Goal: Task Accomplishment & Management: Use online tool/utility

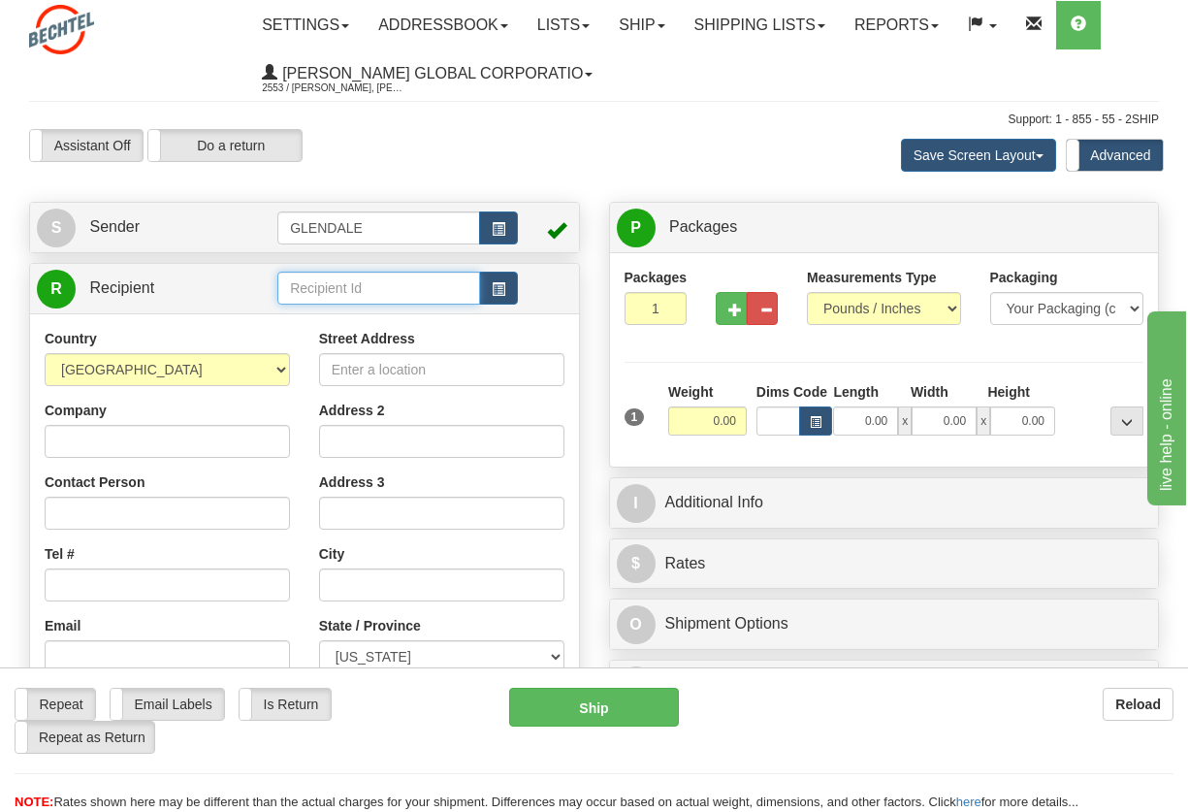
click at [322, 284] on input "text" at bounding box center [378, 288] width 203 height 33
click at [374, 306] on li "PRAIRIE VISTA, LLC" at bounding box center [378, 317] width 201 height 25
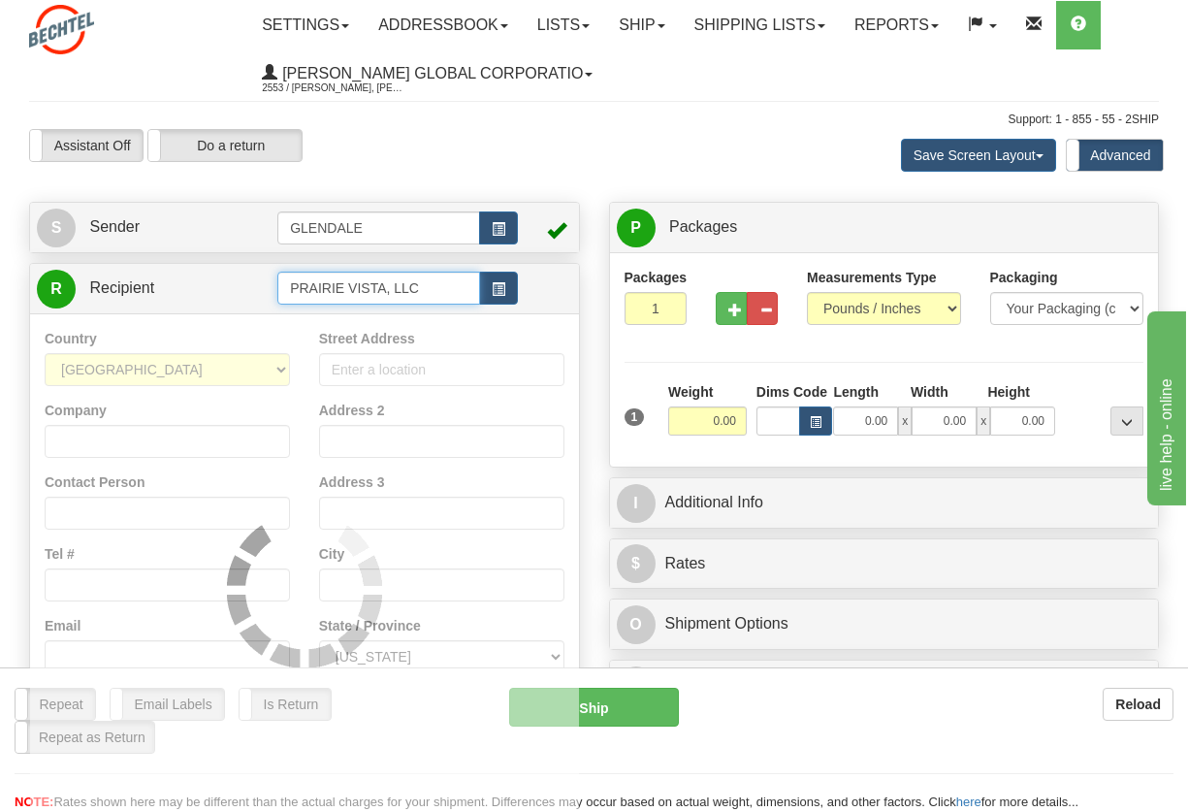
type input "PRAIRIE VISTA, LLC"
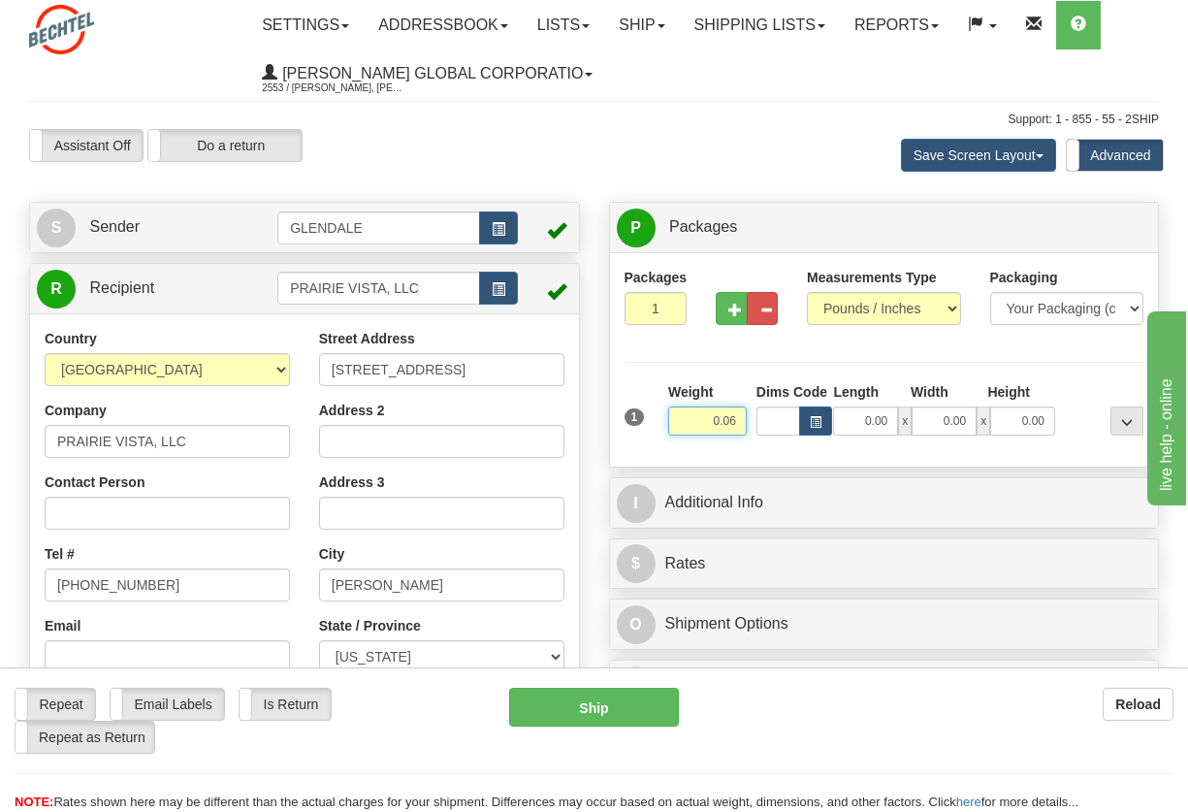
type input "0.06"
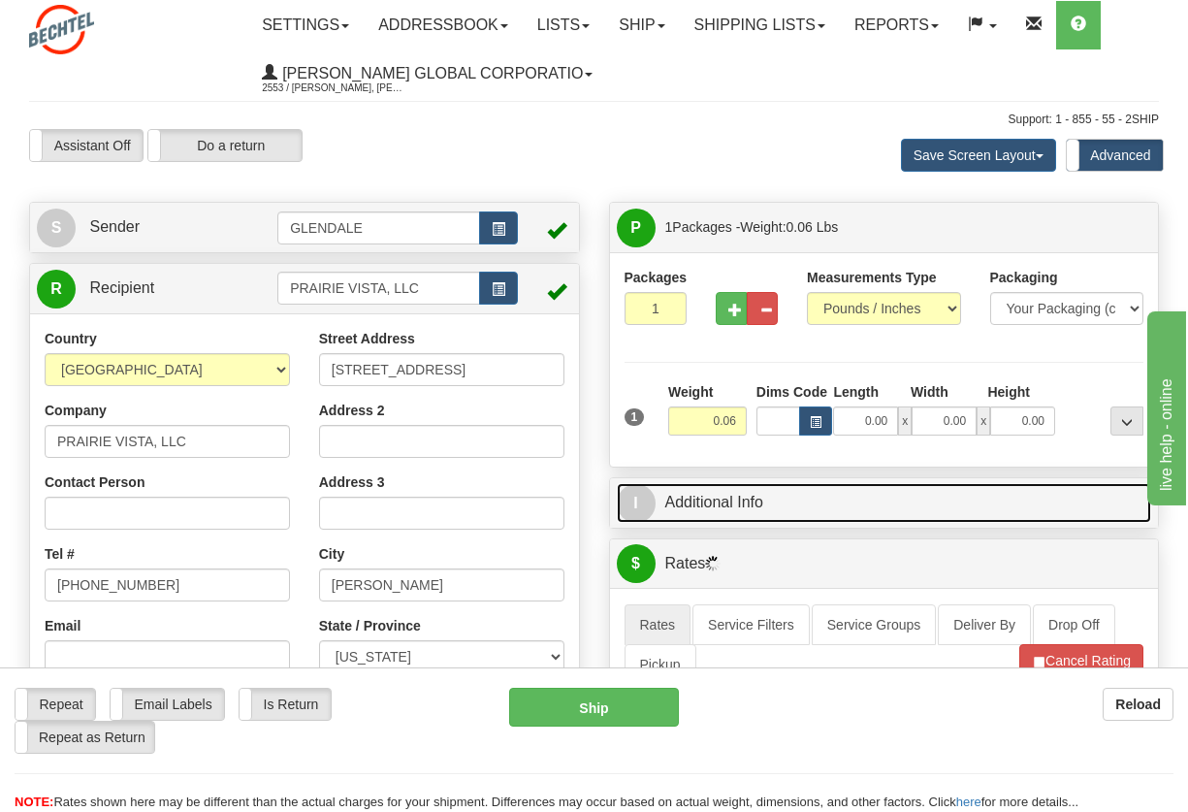
click at [847, 497] on link "I Additional Info" at bounding box center [884, 503] width 535 height 40
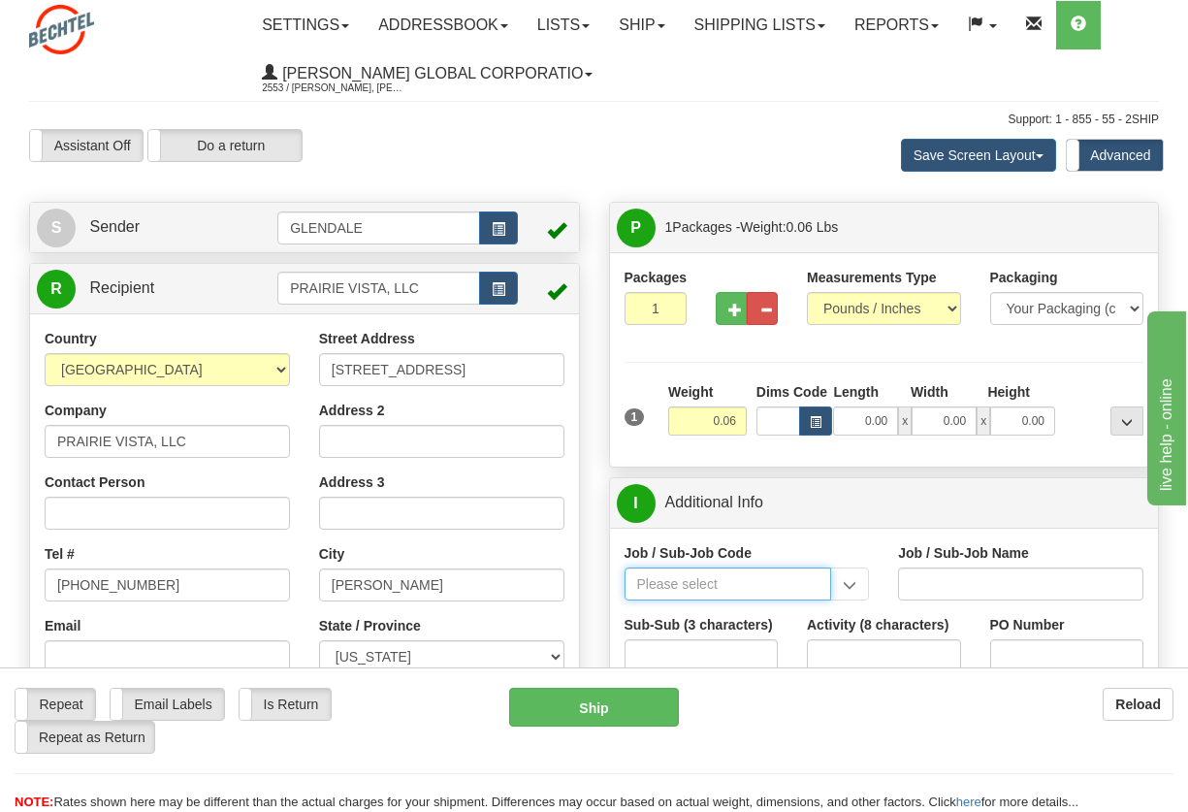
click at [675, 590] on input "Job / Sub-Job Code" at bounding box center [729, 583] width 208 height 33
type input "88207"
click at [668, 129] on div "Previous Next" at bounding box center [593, 129] width 193 height 1
click at [729, 575] on input "Job / Sub-Job Code" at bounding box center [729, 583] width 208 height 33
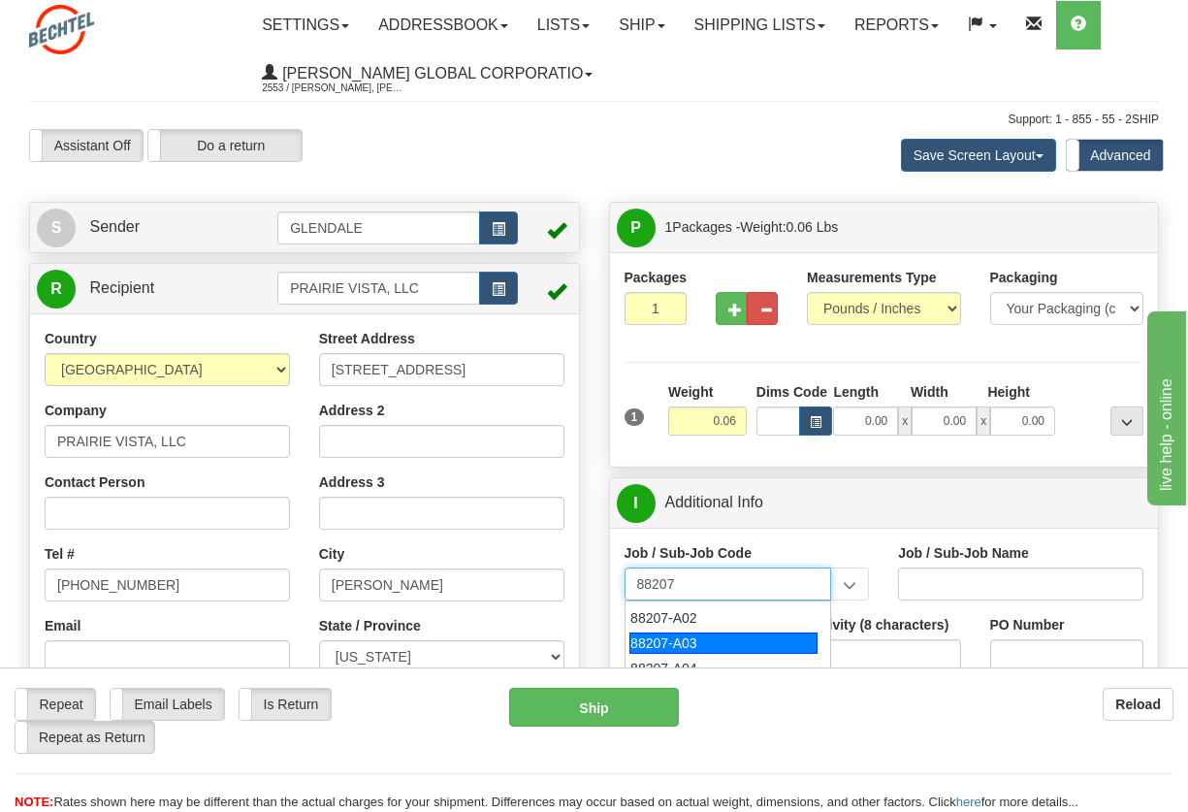
click at [692, 643] on div "88207-A03" at bounding box center [723, 642] width 188 height 21
type input "88207-A03"
type input "BLUE SAGE SOLAR - LAND-LEASE PAYMENTS"
type input "88207-A03"
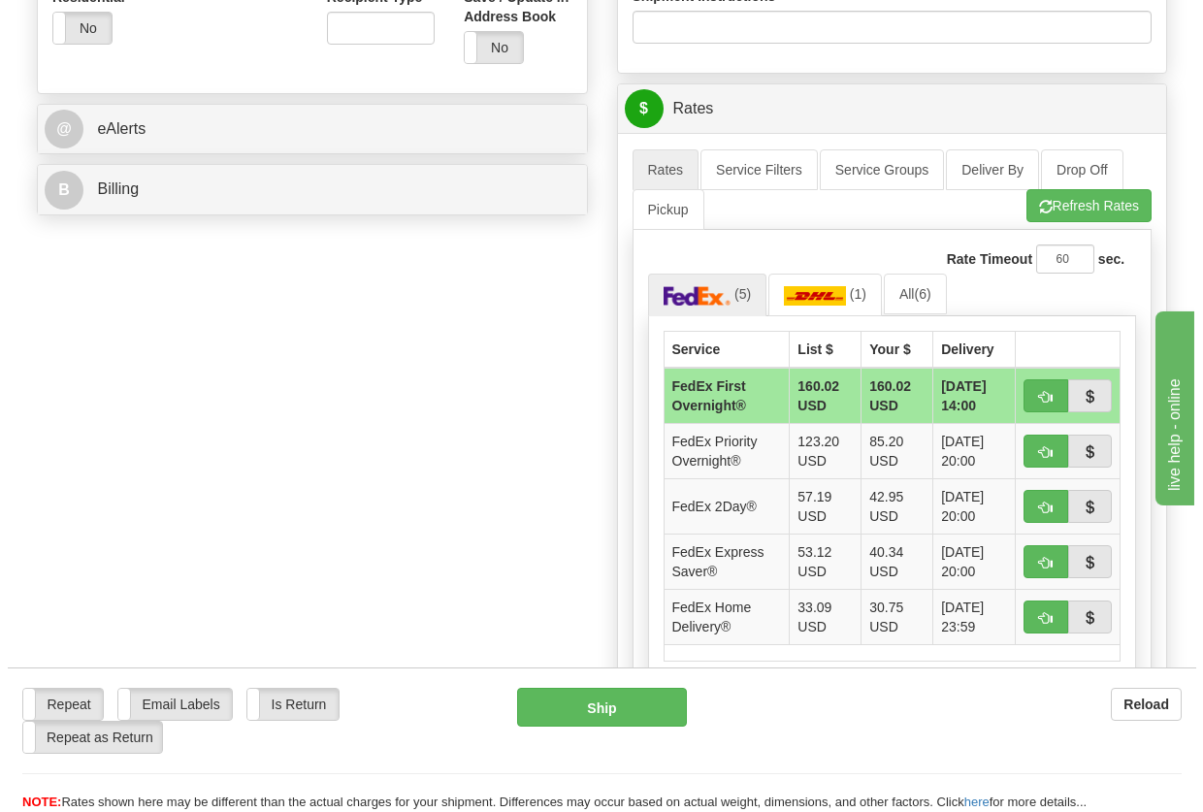
scroll to position [776, 0]
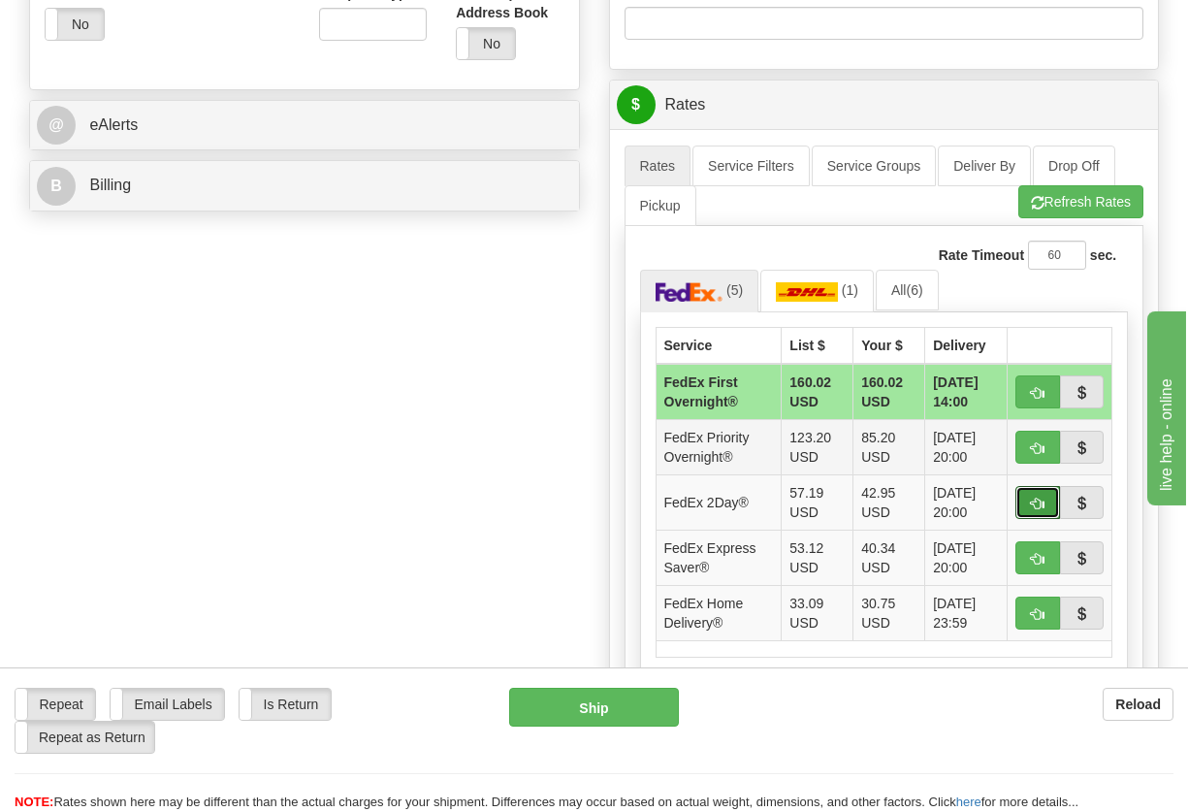
drag, startPoint x: 1033, startPoint y: 507, endPoint x: 1016, endPoint y: 503, distance: 16.9
click at [1033, 507] on span "button" at bounding box center [1038, 503] width 14 height 13
type input "03"
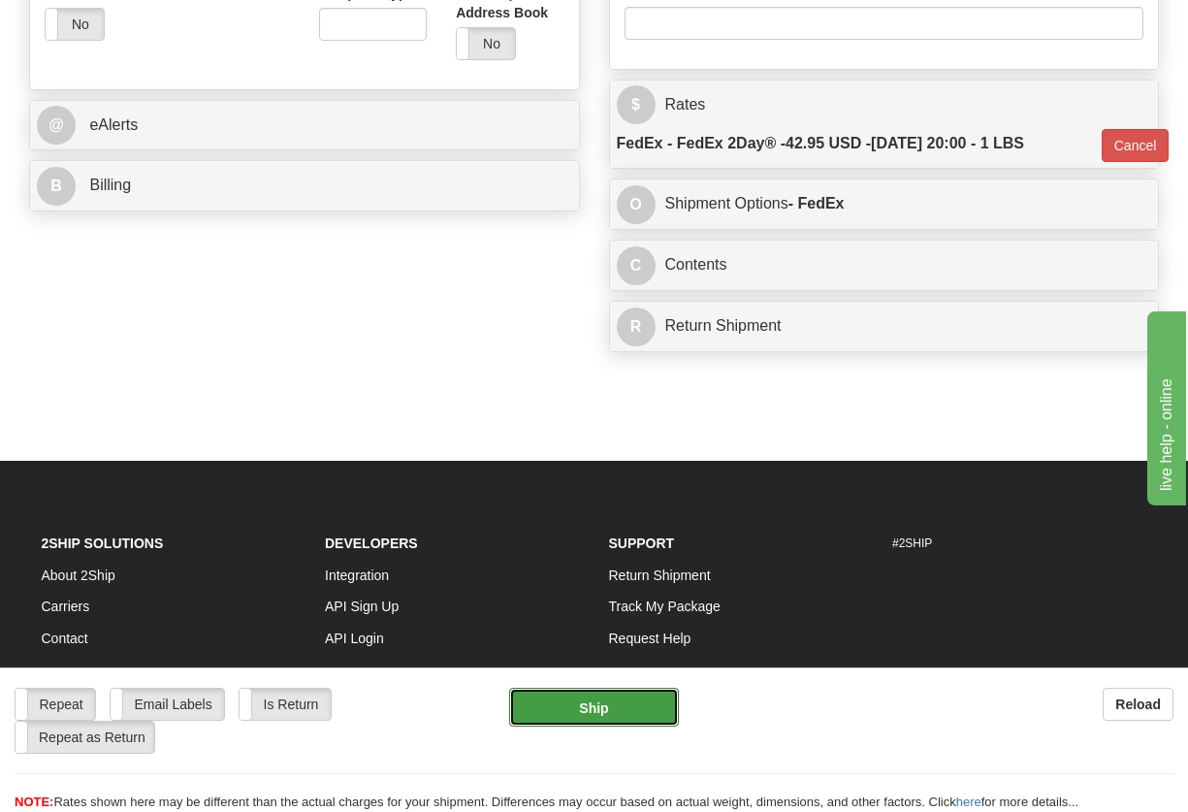
click at [594, 712] on button "Ship" at bounding box center [593, 707] width 169 height 39
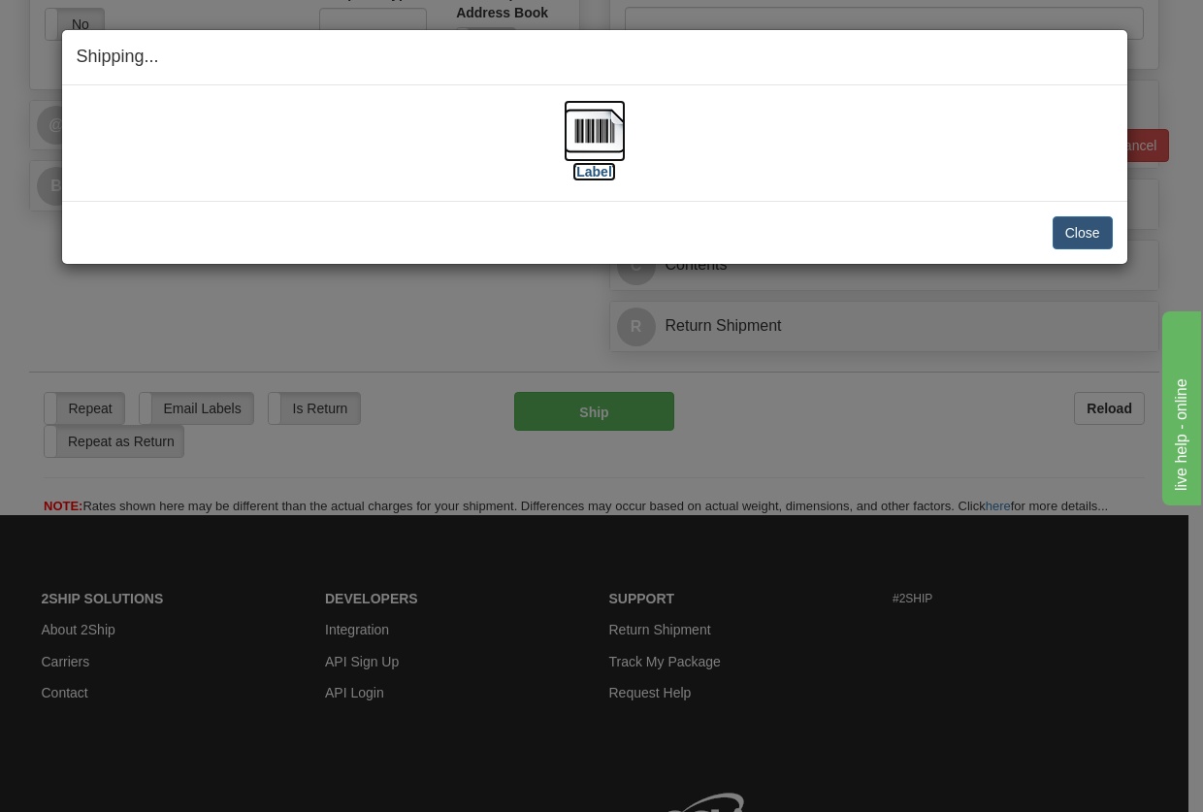
click at [583, 140] on img at bounding box center [594, 131] width 62 height 62
click at [1095, 224] on button "Close" at bounding box center [1082, 232] width 60 height 33
